Goal: Information Seeking & Learning: Compare options

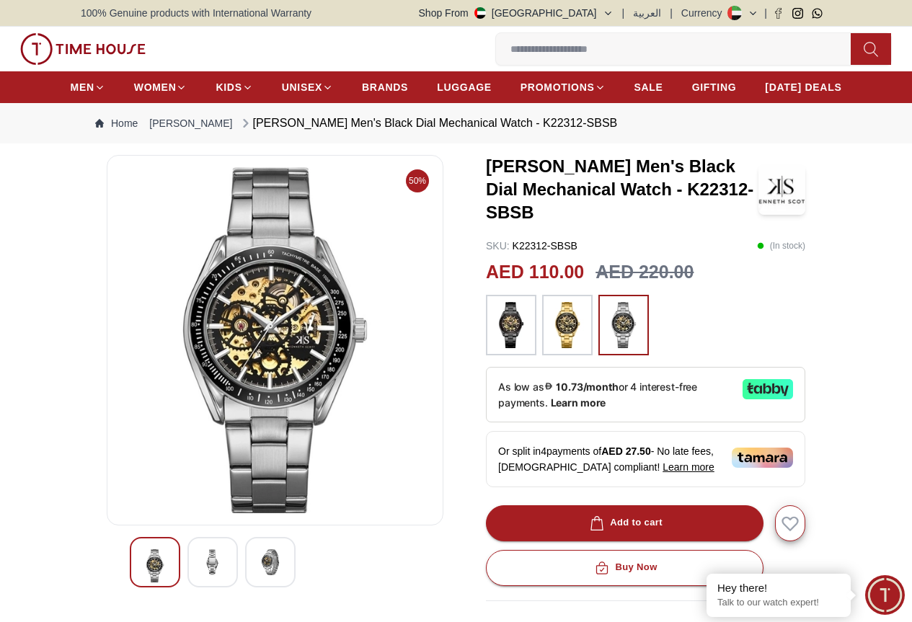
click at [567, 325] on img at bounding box center [567, 325] width 36 height 46
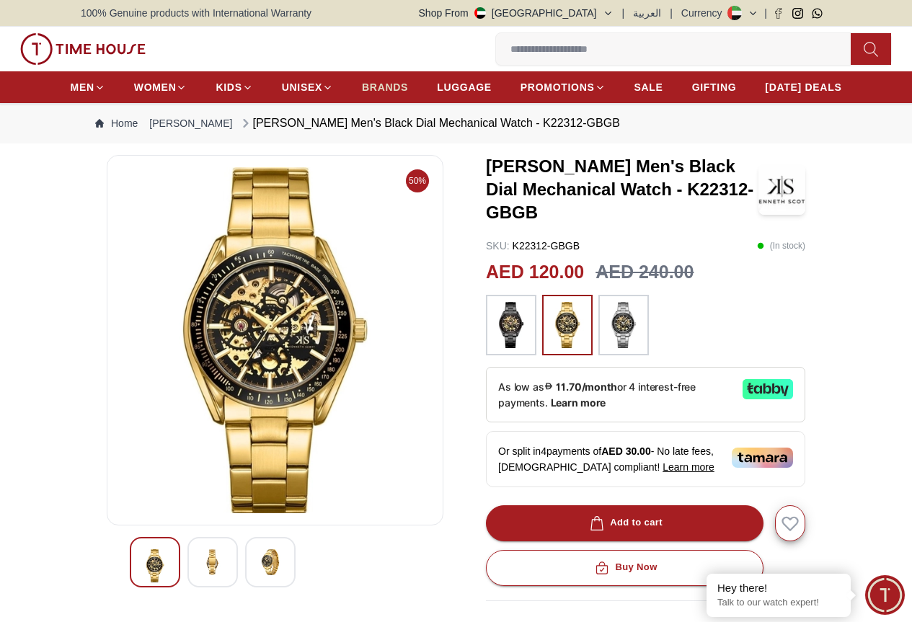
click at [408, 87] on span "BRANDS" at bounding box center [385, 87] width 46 height 14
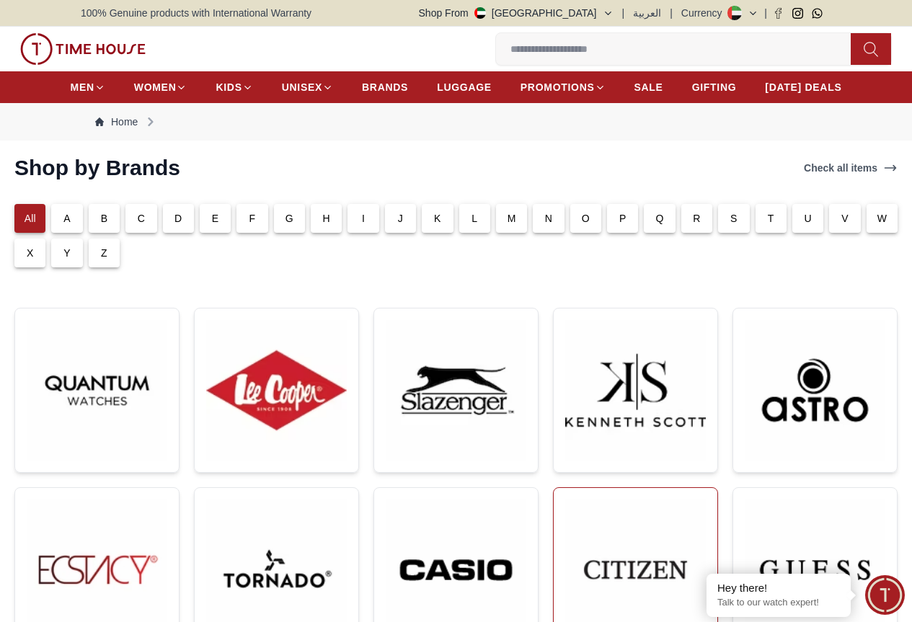
click at [565, 500] on img at bounding box center [635, 570] width 141 height 141
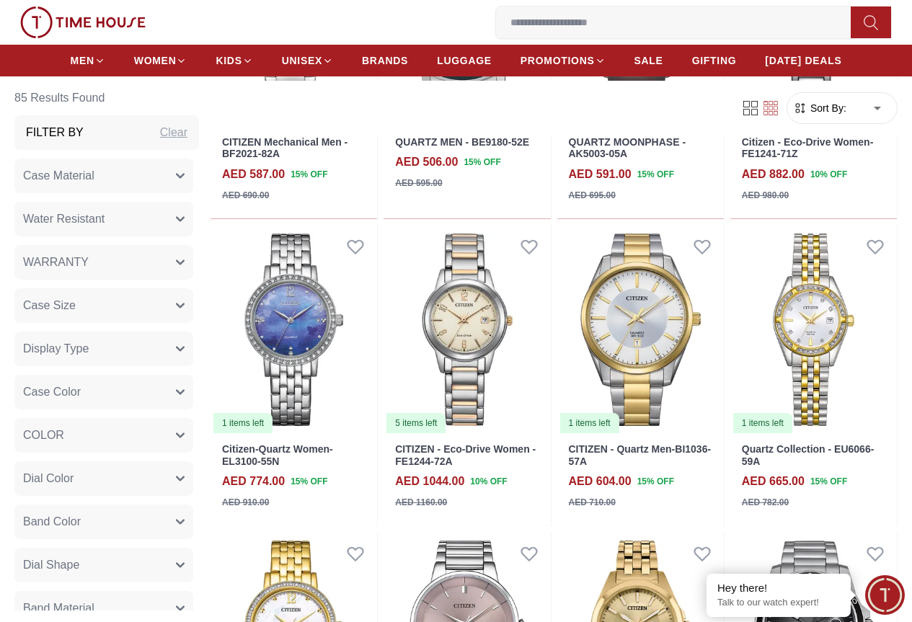
scroll to position [1370, 0]
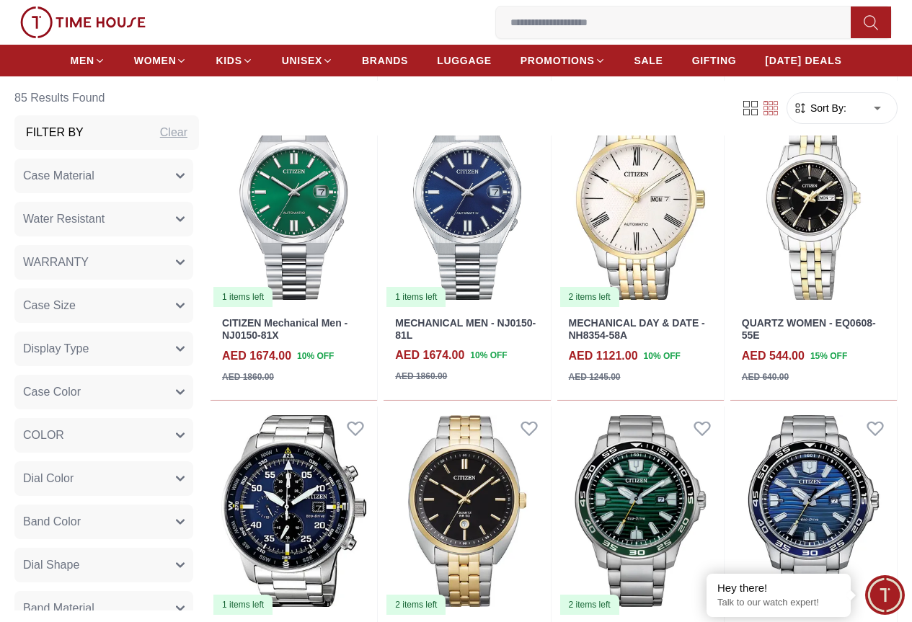
scroll to position [3316, 0]
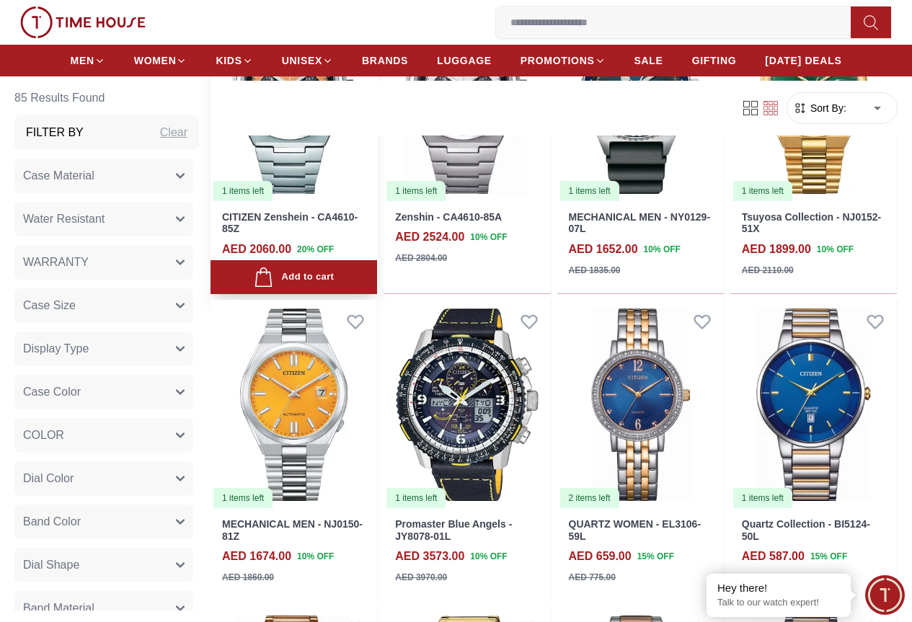
scroll to position [4109, 0]
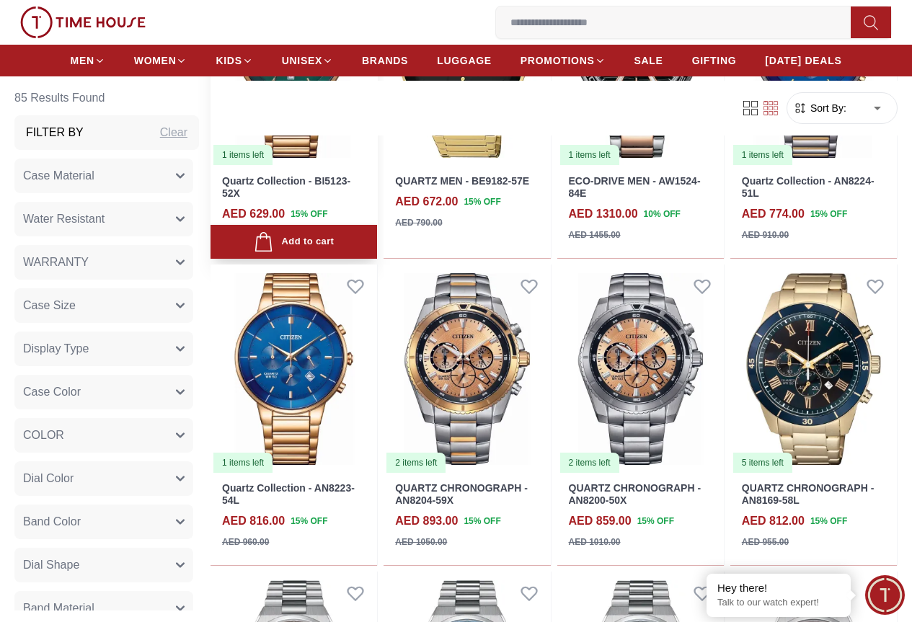
scroll to position [4685, 0]
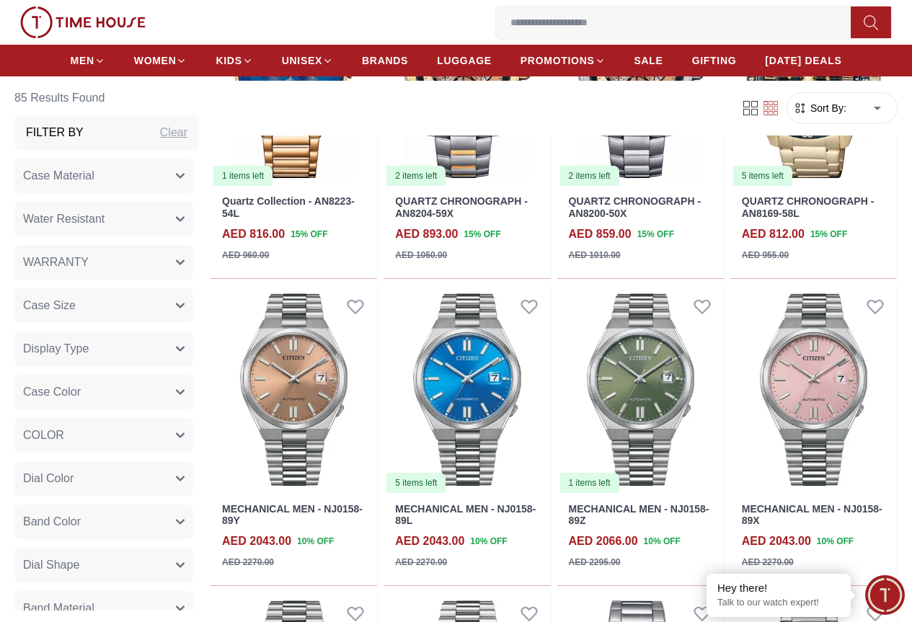
scroll to position [4593, 0]
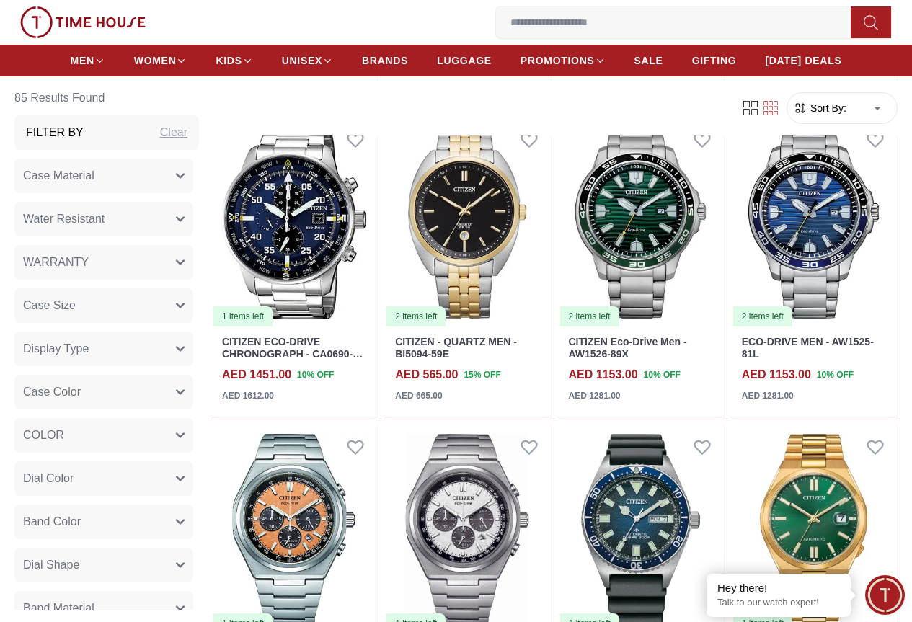
scroll to position [1649, 0]
